Goal: Transaction & Acquisition: Purchase product/service

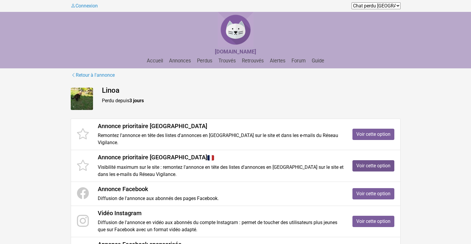
scroll to position [30, 0]
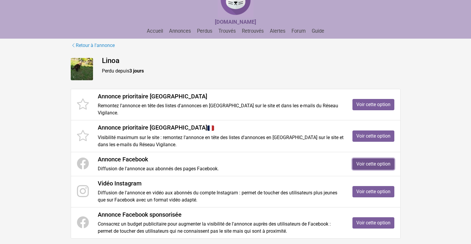
click at [370, 158] on link "Voir cette option" at bounding box center [373, 163] width 42 height 11
click at [373, 130] on link "Voir cette option" at bounding box center [373, 135] width 42 height 11
click at [371, 186] on link "Voir cette option" at bounding box center [373, 191] width 42 height 11
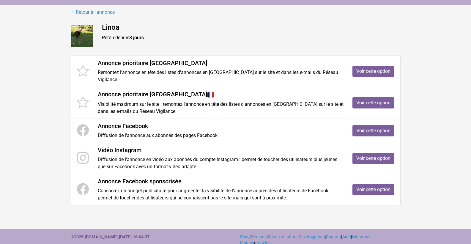
scroll to position [63, 0]
click at [376, 183] on link "Voir cette option" at bounding box center [373, 188] width 42 height 11
